Goal: Information Seeking & Learning: Learn about a topic

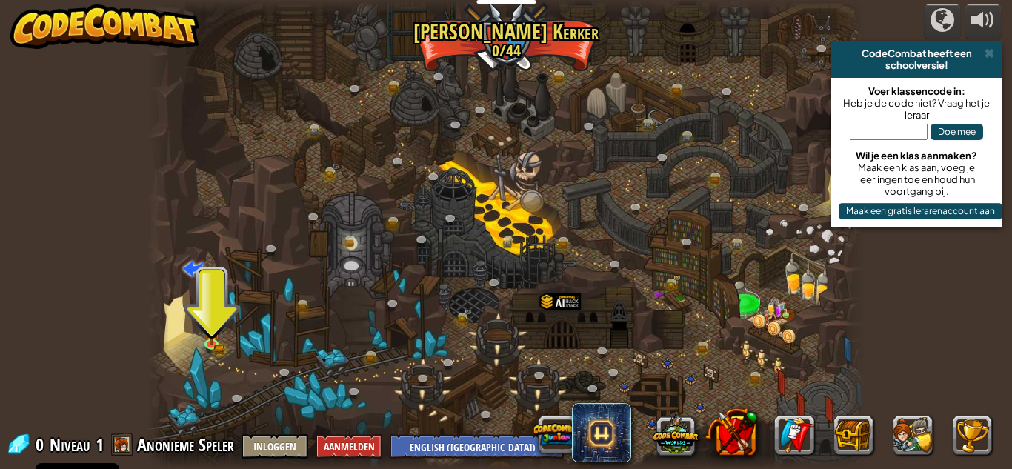
select select "nl-[GEOGRAPHIC_DATA]"
click at [242, 347] on div at bounding box center [505, 234] width 717 height 469
click at [227, 284] on div at bounding box center [505, 234] width 717 height 469
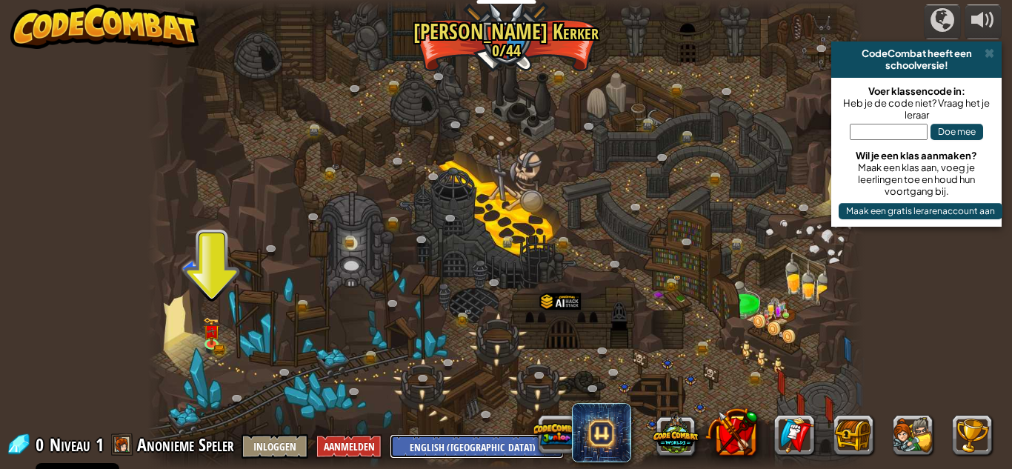
click at [408, 451] on select "English ([GEOGRAPHIC_DATA]) English ([GEOGRAPHIC_DATA]) 简体中文 繁體中文 русский españ…" at bounding box center [477, 446] width 174 height 24
click at [244, 359] on div at bounding box center [505, 234] width 717 height 469
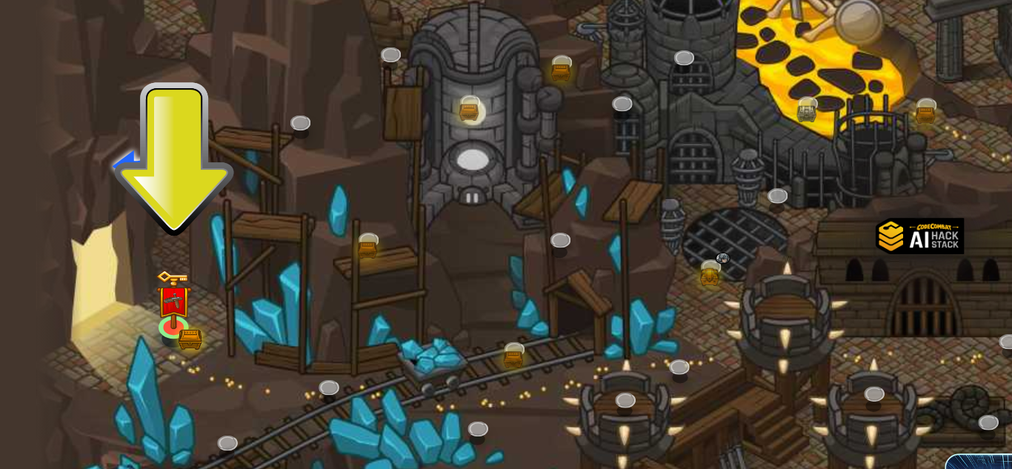
click at [244, 359] on div at bounding box center [505, 234] width 717 height 469
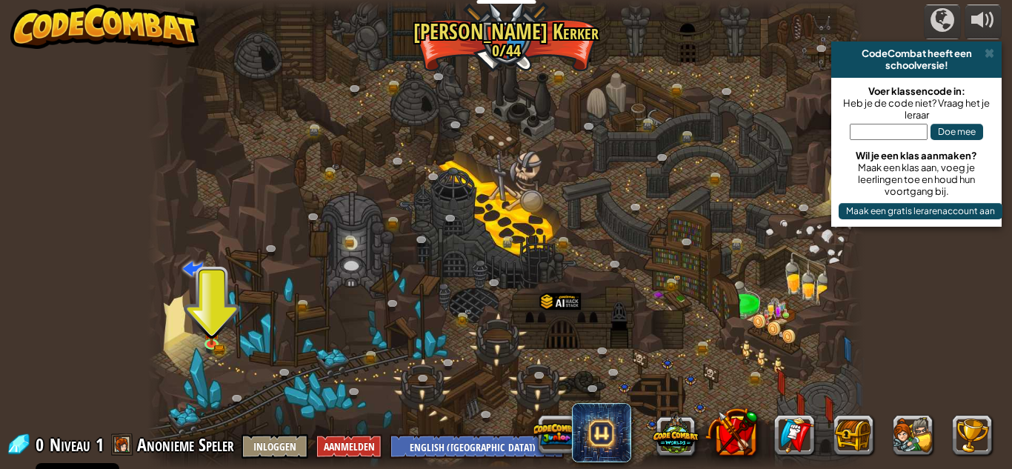
click at [879, 134] on input "text" at bounding box center [889, 132] width 78 height 16
